Goal: Book appointment/travel/reservation

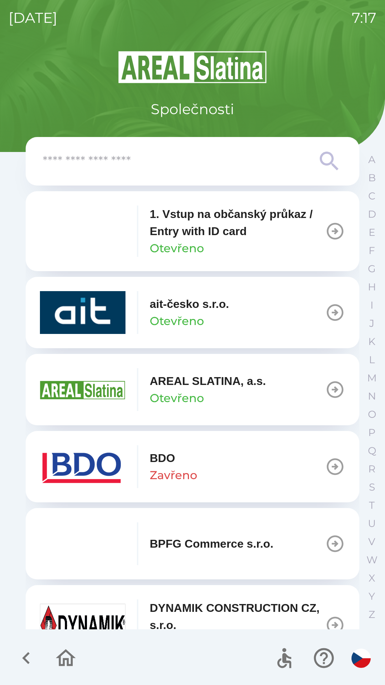
click at [92, 472] on img "button" at bounding box center [83, 466] width 86 height 43
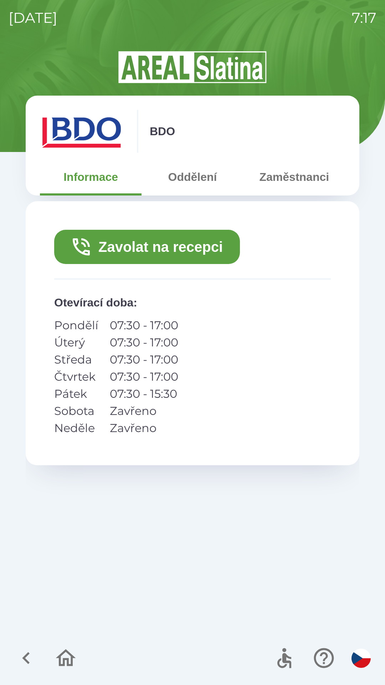
click at [175, 246] on button "Zavolat na recepci" at bounding box center [147, 247] width 186 height 34
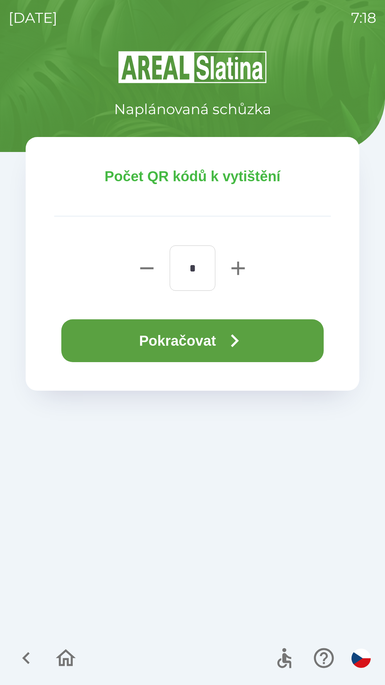
click at [190, 356] on button "Pokračovat" at bounding box center [192, 340] width 263 height 43
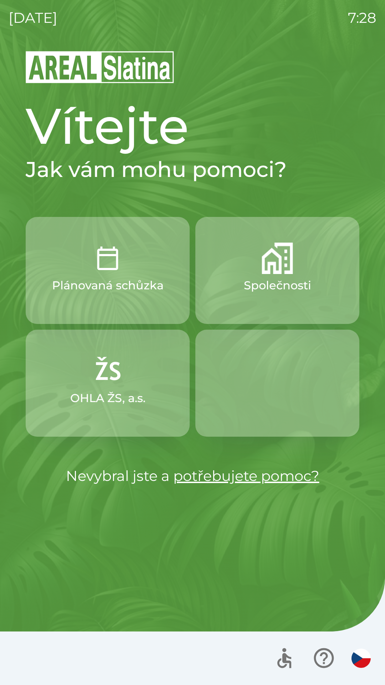
click at [274, 268] on img "button" at bounding box center [277, 258] width 31 height 31
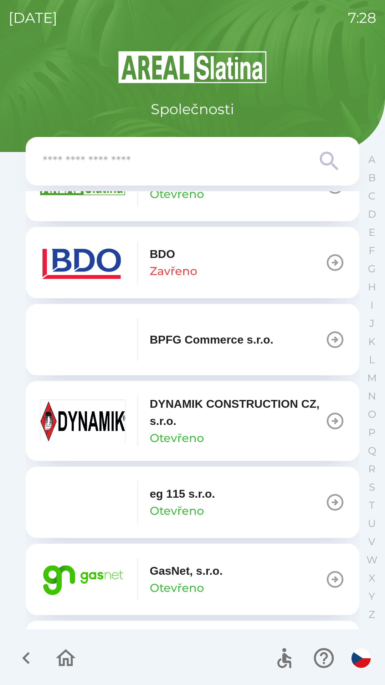
scroll to position [211, 0]
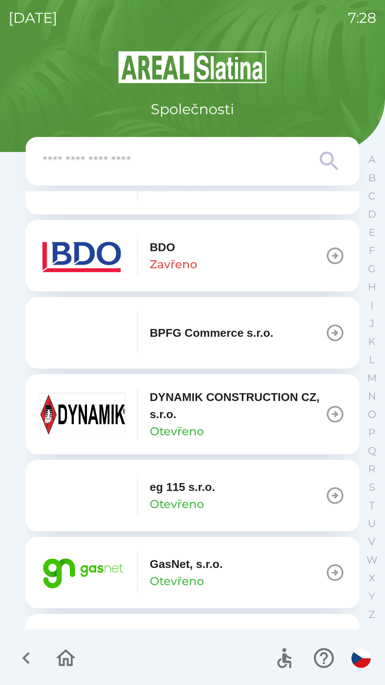
click at [195, 566] on p "GasNet, s.r.o." at bounding box center [186, 563] width 73 height 17
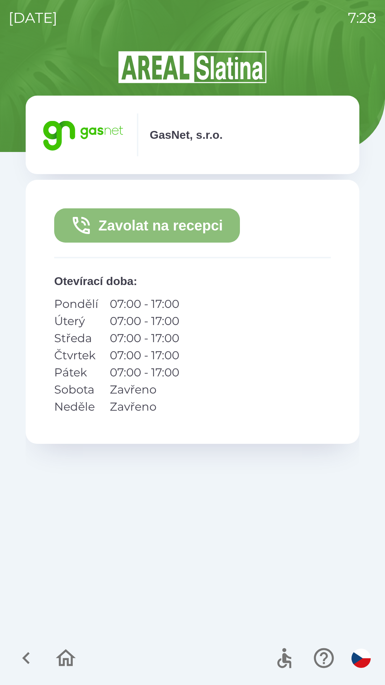
click at [189, 223] on button "Zavolat na recepci" at bounding box center [147, 225] width 186 height 34
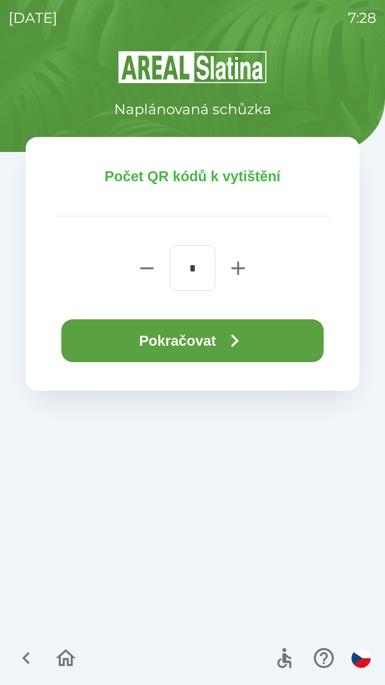
click at [194, 340] on button "Pokračovat" at bounding box center [192, 340] width 263 height 43
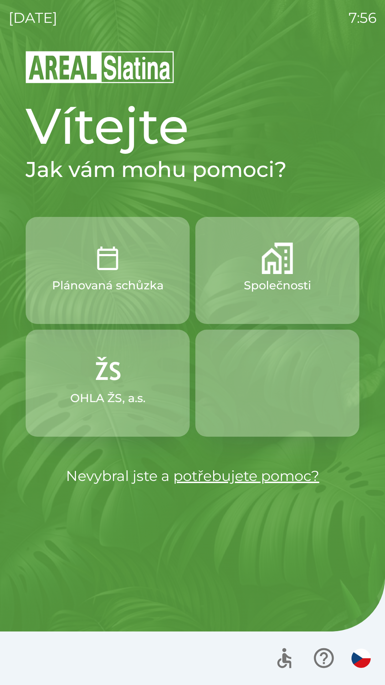
click at [253, 285] on p "Společnosti" at bounding box center [277, 285] width 67 height 17
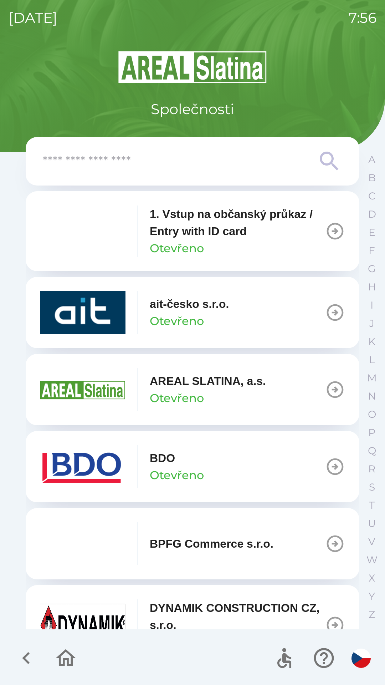
click at [188, 230] on p "1. Vstup na občanský průkaz / Entry with ID card" at bounding box center [238, 222] width 176 height 34
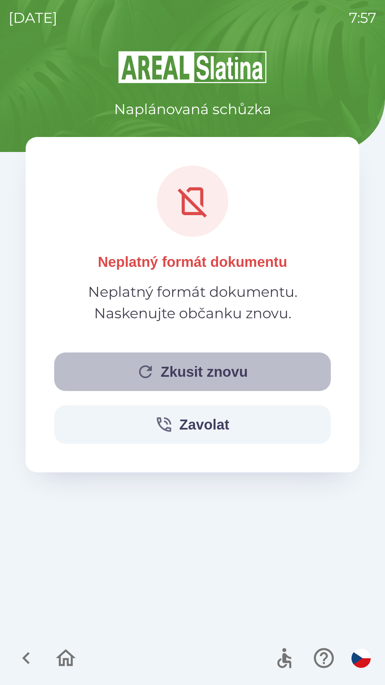
click at [208, 370] on button "Zkusit znovu" at bounding box center [192, 371] width 277 height 39
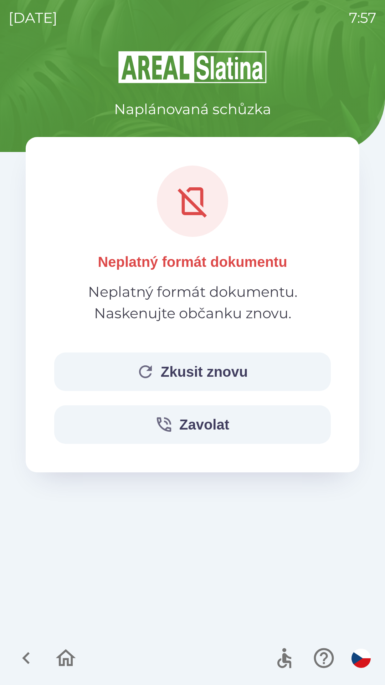
click at [204, 373] on button "Zkusit znovu" at bounding box center [192, 371] width 277 height 39
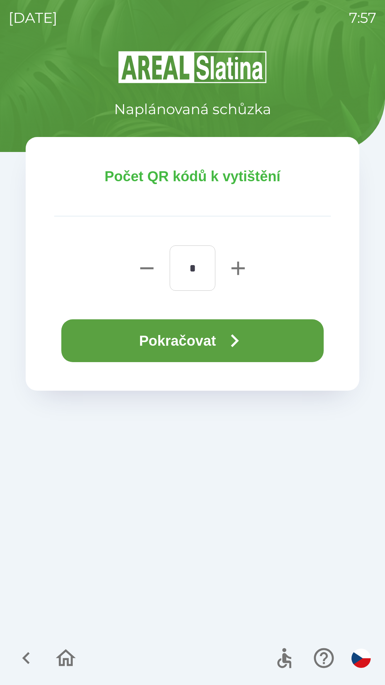
click at [203, 351] on button "Pokračovat" at bounding box center [192, 340] width 263 height 43
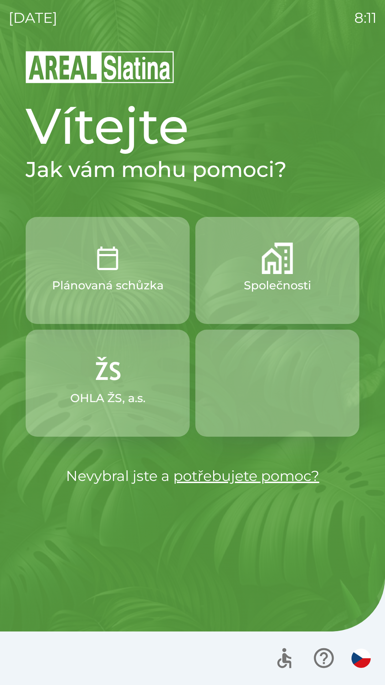
click at [276, 261] on img "button" at bounding box center [277, 258] width 31 height 31
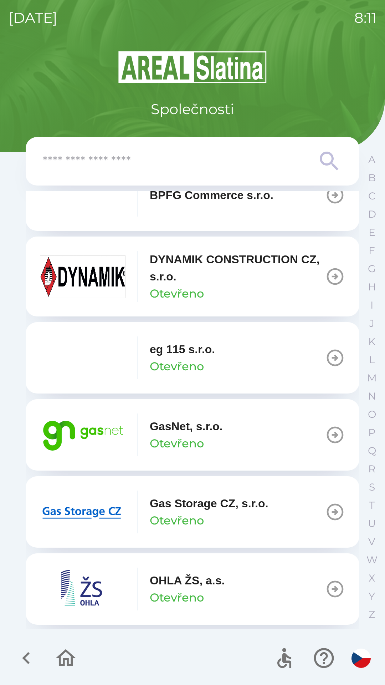
scroll to position [354, 0]
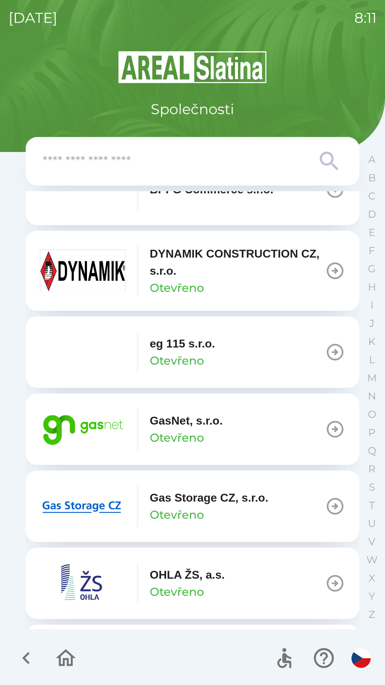
click at [208, 422] on p "GasNet, s.r.o." at bounding box center [186, 420] width 73 height 17
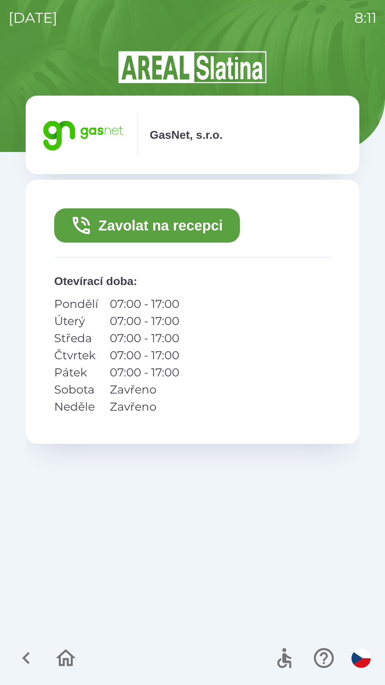
click at [164, 223] on button "Zavolat na recepci" at bounding box center [147, 225] width 186 height 34
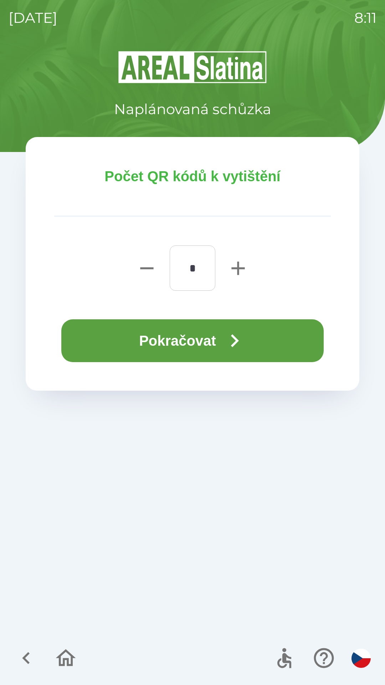
click at [202, 340] on button "Pokračovat" at bounding box center [192, 340] width 263 height 43
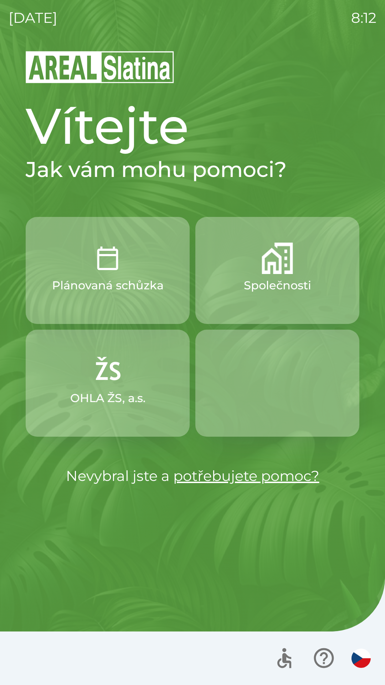
click at [361, 655] on img "button" at bounding box center [361, 658] width 19 height 19
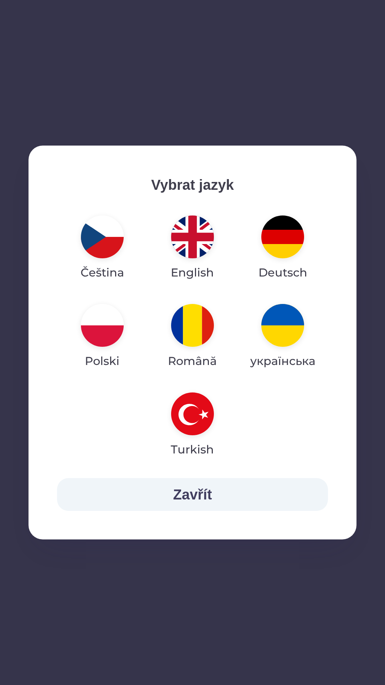
click at [202, 242] on img "button" at bounding box center [192, 236] width 43 height 43
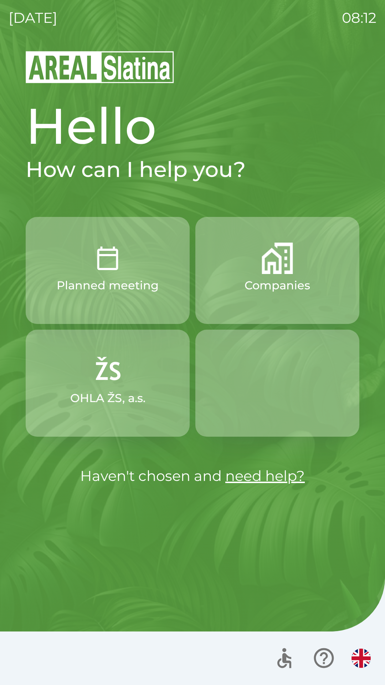
click at [159, 293] on button "Planned meeting" at bounding box center [108, 270] width 164 height 107
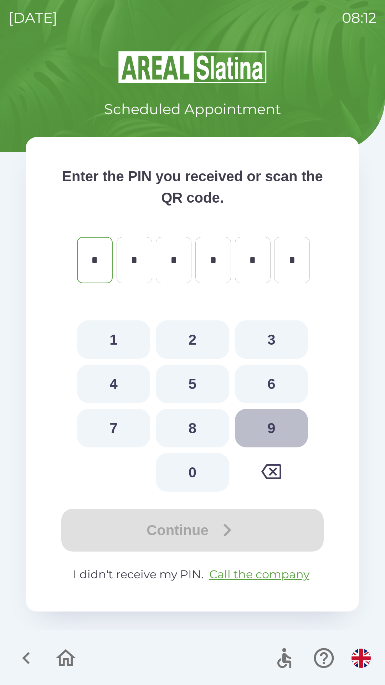
click at [276, 432] on button "9" at bounding box center [271, 428] width 73 height 39
type input "*"
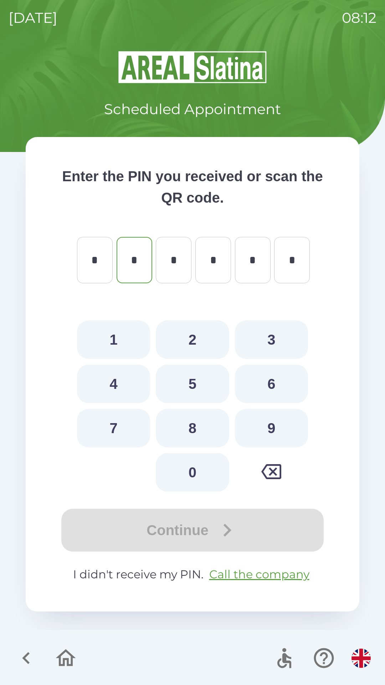
click at [125, 378] on button "4" at bounding box center [113, 384] width 73 height 39
type input "*"
click at [123, 384] on button "4" at bounding box center [113, 384] width 73 height 39
type input "*"
click at [270, 337] on button "3" at bounding box center [271, 339] width 73 height 39
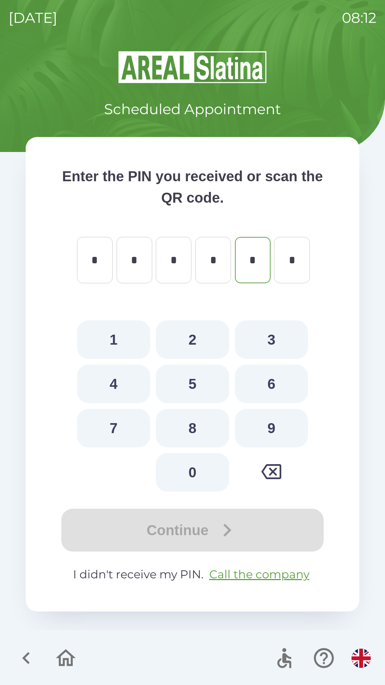
click at [240, 526] on div "Continue" at bounding box center [192, 530] width 277 height 43
click at [277, 467] on icon "button" at bounding box center [271, 472] width 20 height 20
type input "*"
click at [279, 476] on icon "button" at bounding box center [271, 472] width 20 height 20
type input "*"
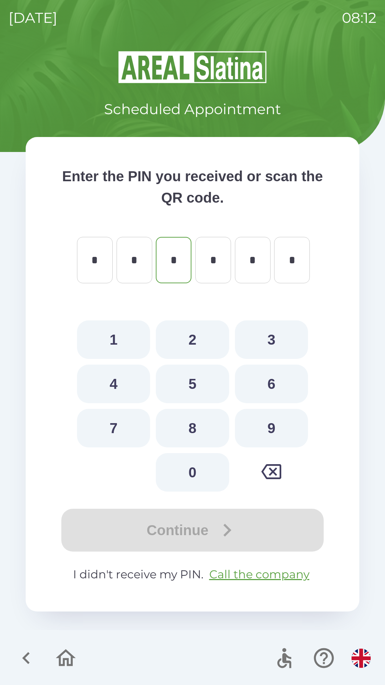
click at [281, 483] on button "button" at bounding box center [271, 471] width 73 height 37
type input "*"
click at [283, 482] on button "button" at bounding box center [271, 471] width 73 height 37
type input "*"
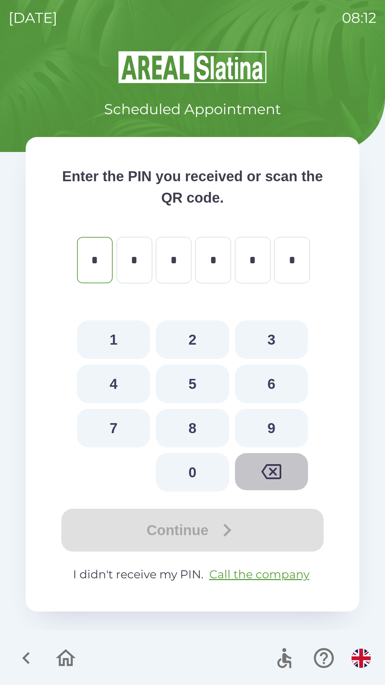
click at [283, 488] on button "button" at bounding box center [271, 471] width 73 height 37
click at [286, 487] on button "button" at bounding box center [271, 471] width 73 height 37
click at [288, 487] on button "button" at bounding box center [271, 471] width 73 height 37
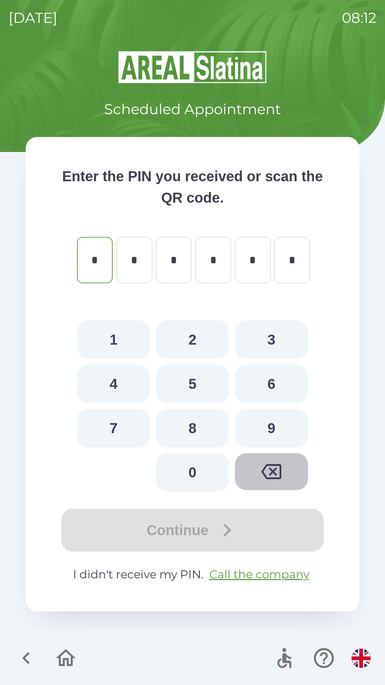
click at [289, 487] on button "button" at bounding box center [271, 471] width 73 height 37
